Goal: Find contact information: Find contact information

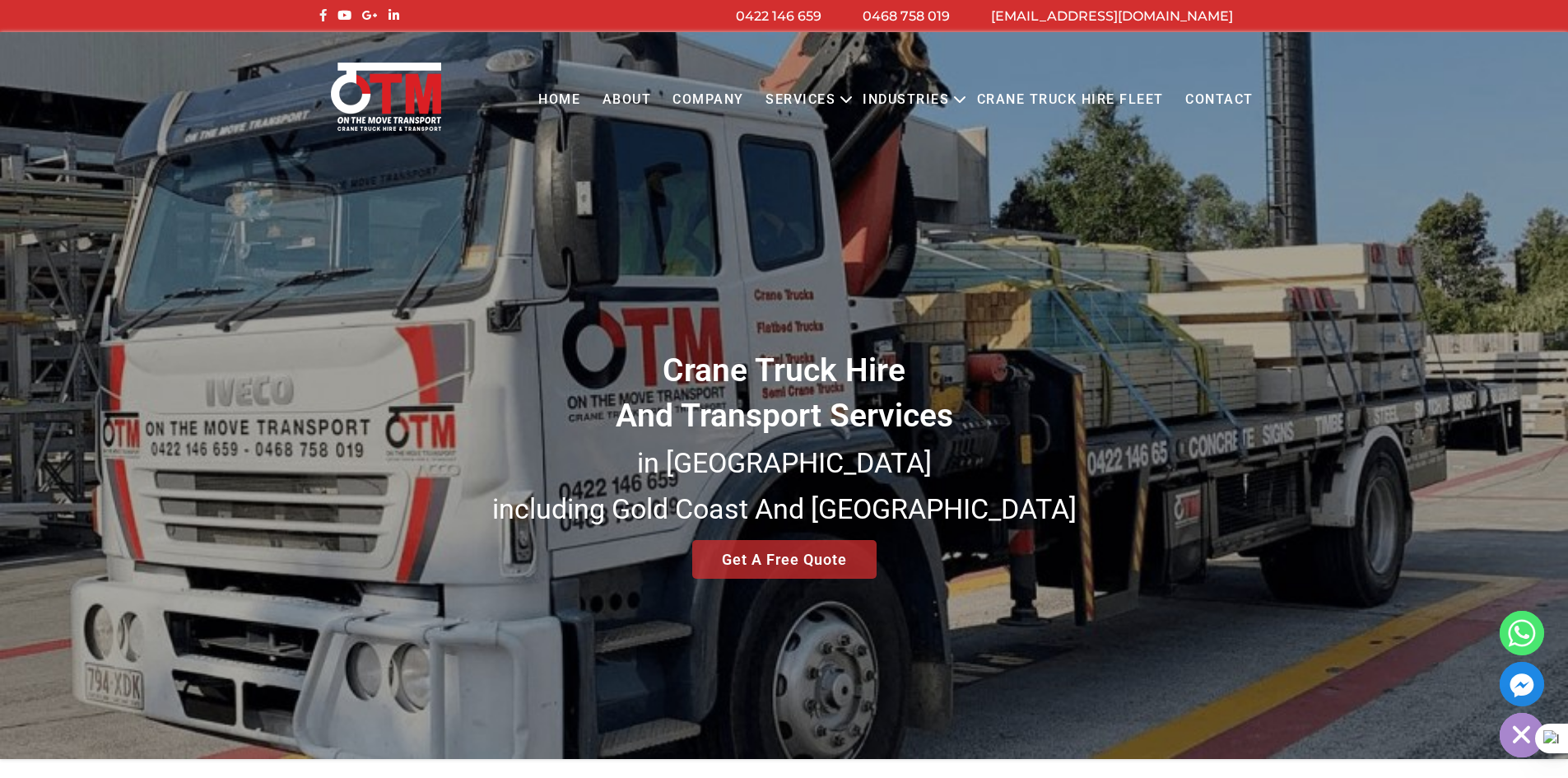
click at [317, 19] on link at bounding box center [323, 15] width 16 height 16
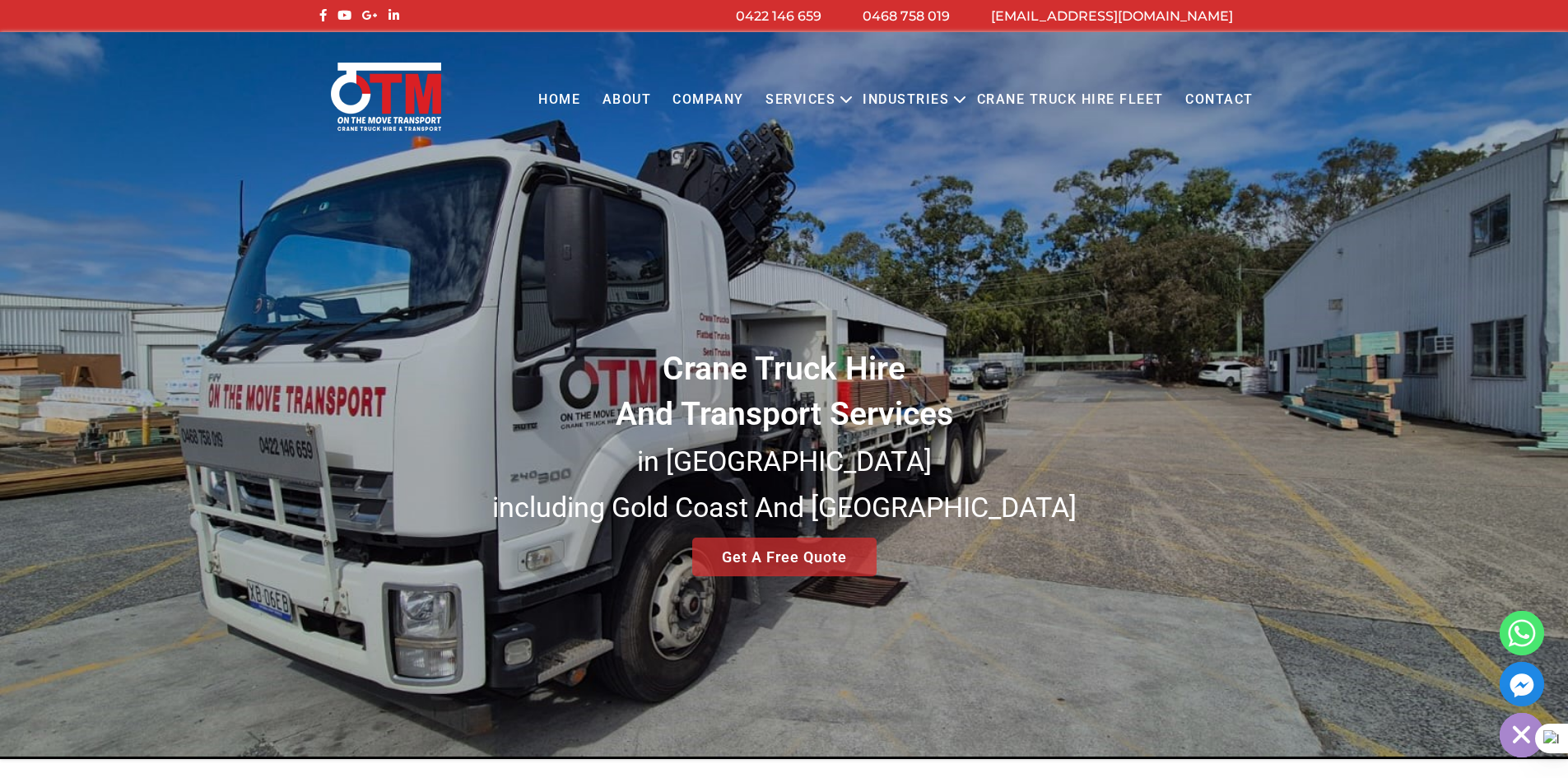
click at [1223, 111] on link "Contact" at bounding box center [1220, 100] width 90 height 45
click at [1540, 321] on div "Crane Truck Hire And Transport Services in South East Queensland including Gold…" at bounding box center [784, 395] width 1568 height 727
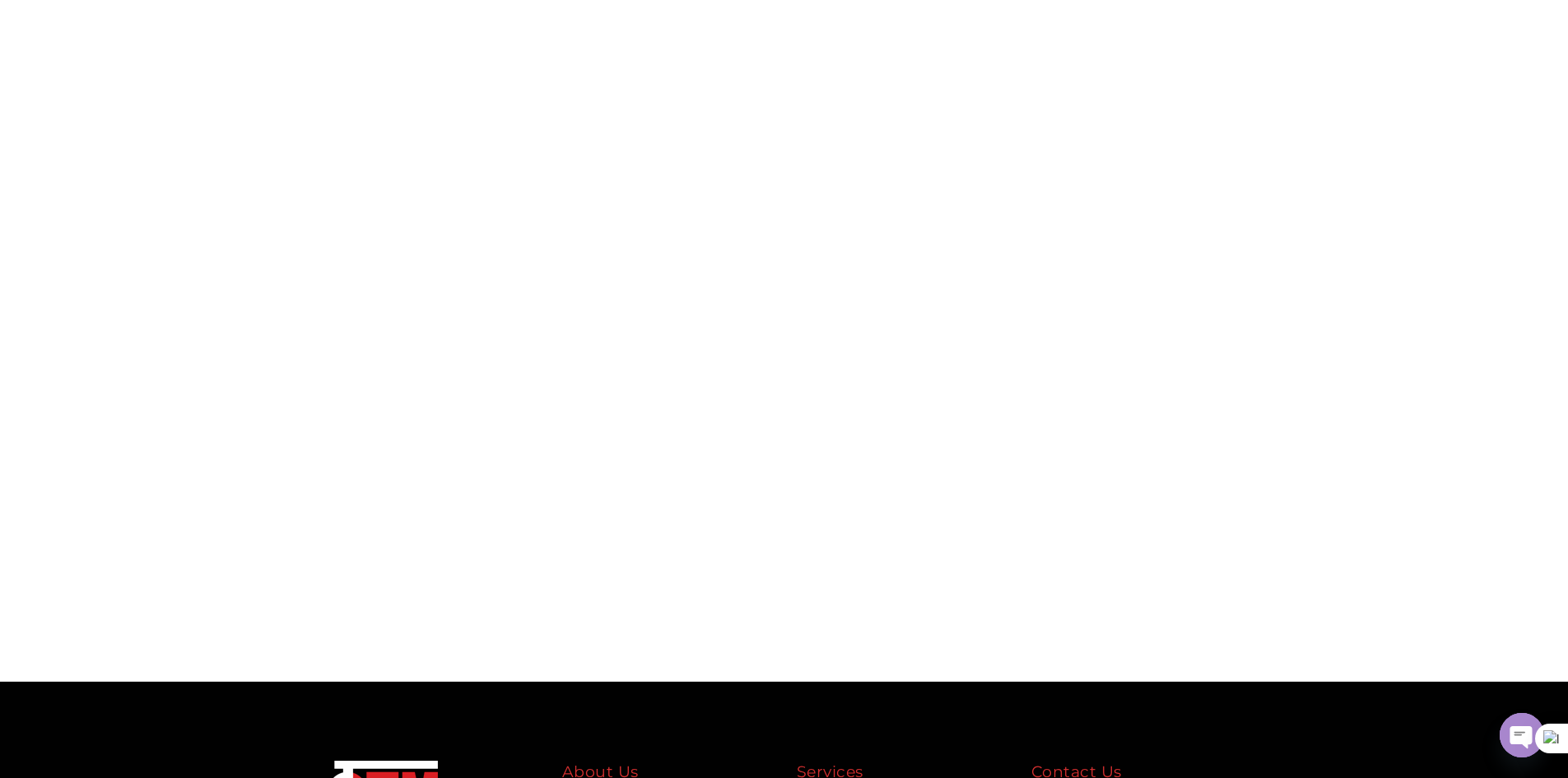
scroll to position [7894, 0]
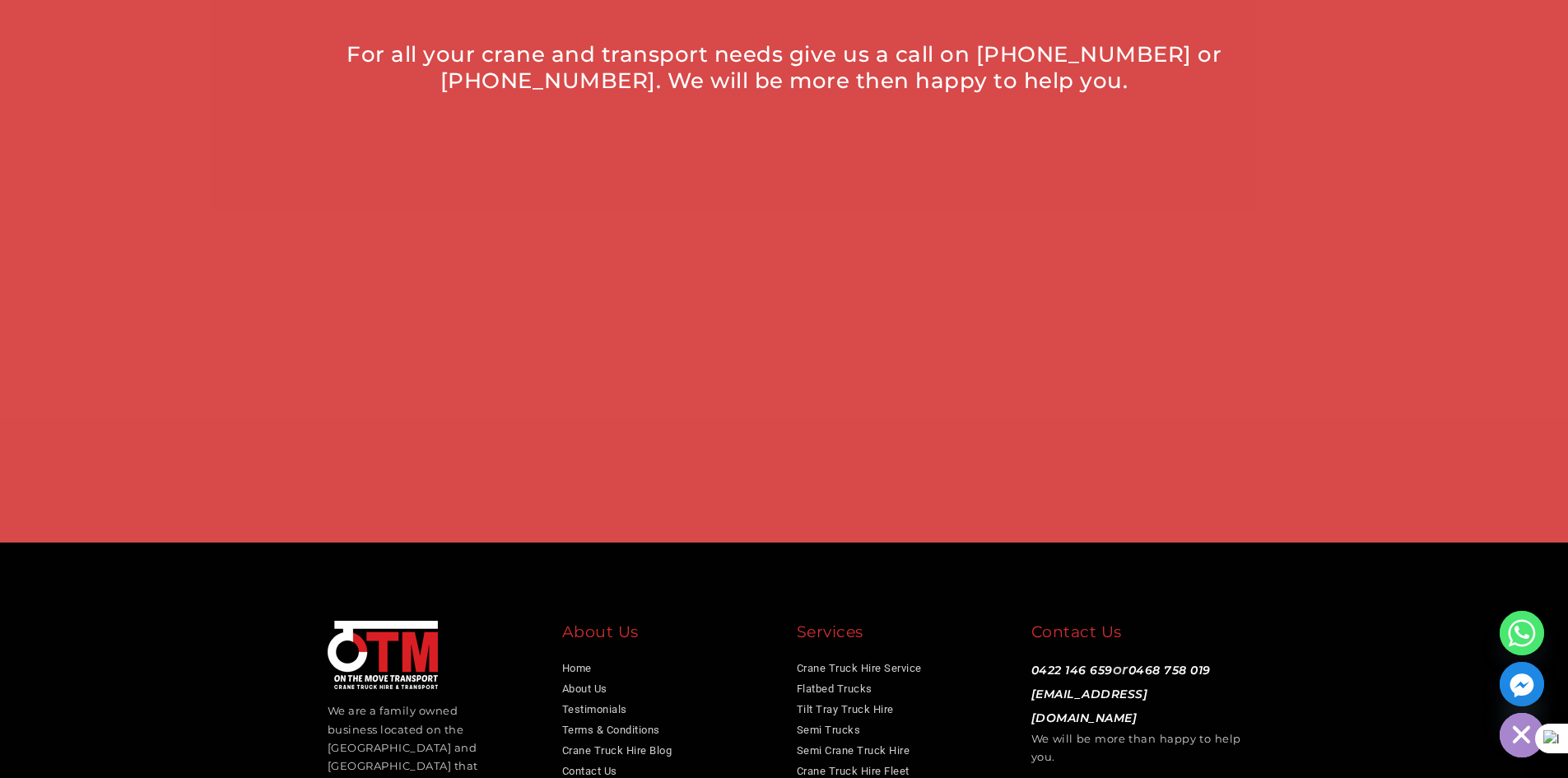
scroll to position [996, 0]
